Goal: Go to known website: Access a specific website the user already knows

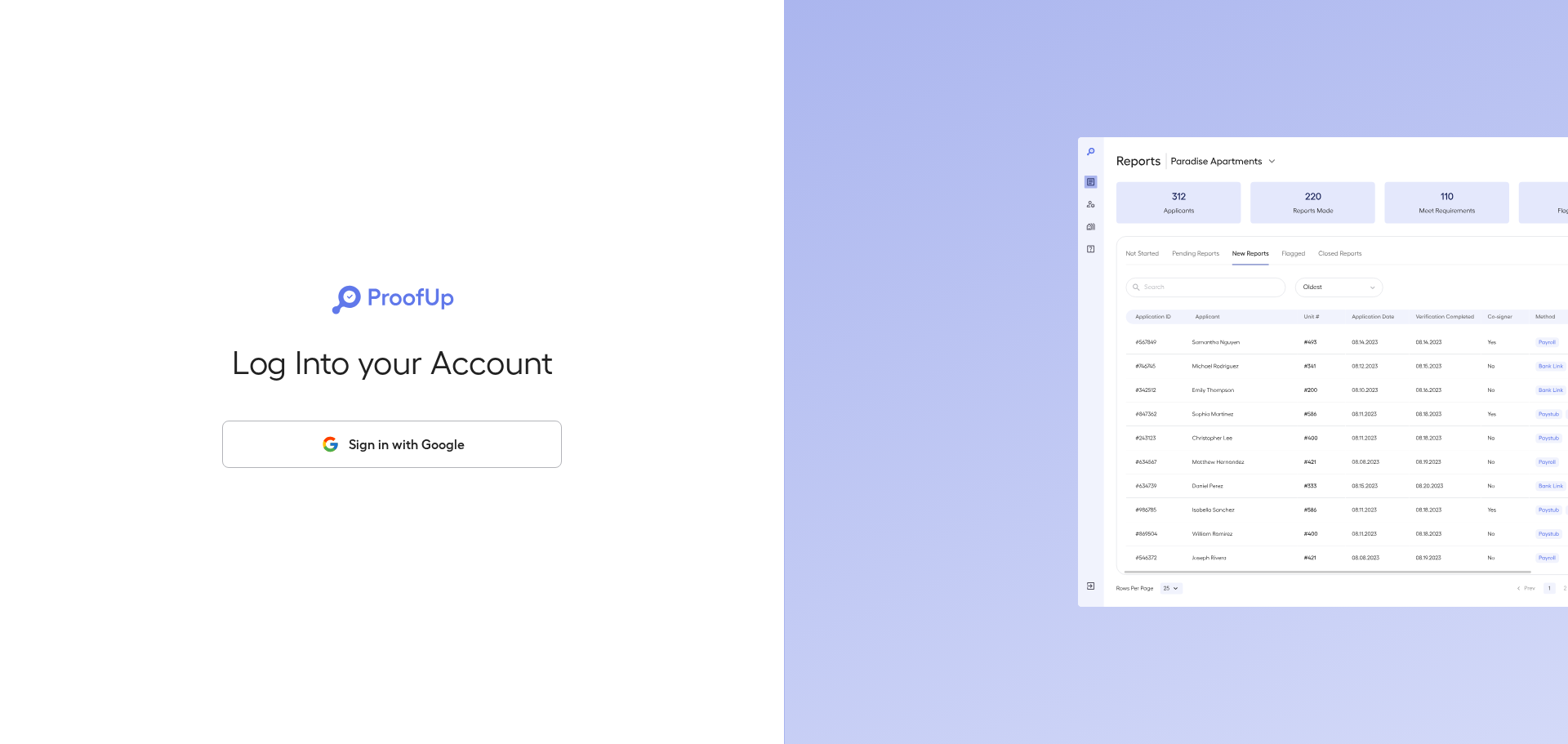
click at [489, 436] on button "Sign in with Google" at bounding box center [392, 444] width 340 height 47
